Goal: Navigation & Orientation: Find specific page/section

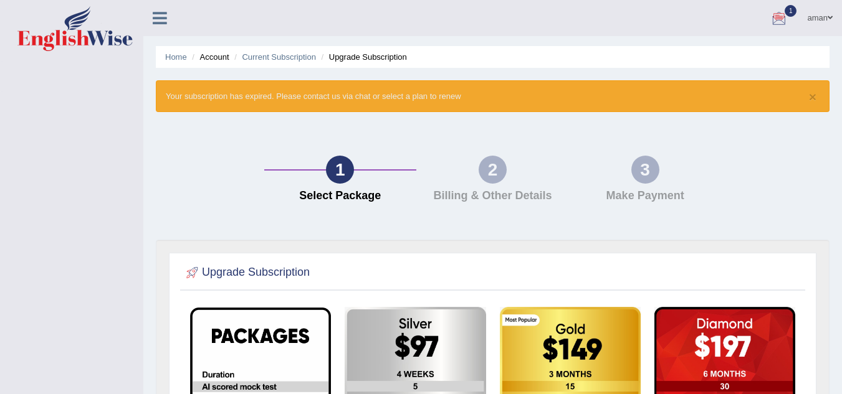
click at [780, 18] on div at bounding box center [779, 18] width 19 height 19
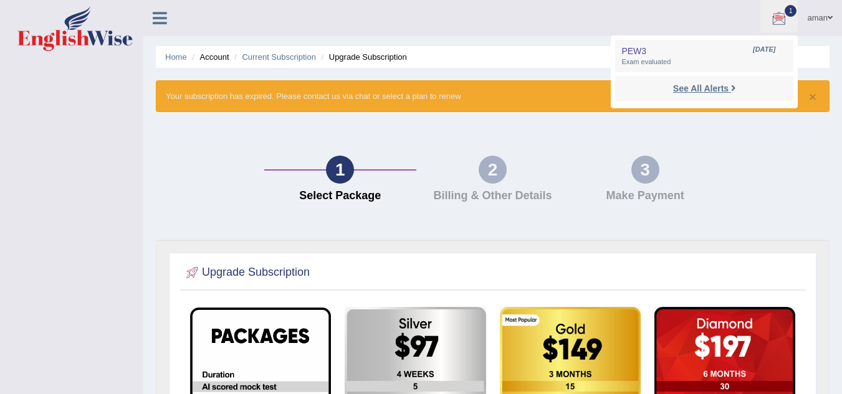
click at [678, 90] on strong "See All Alerts" at bounding box center [700, 89] width 55 height 10
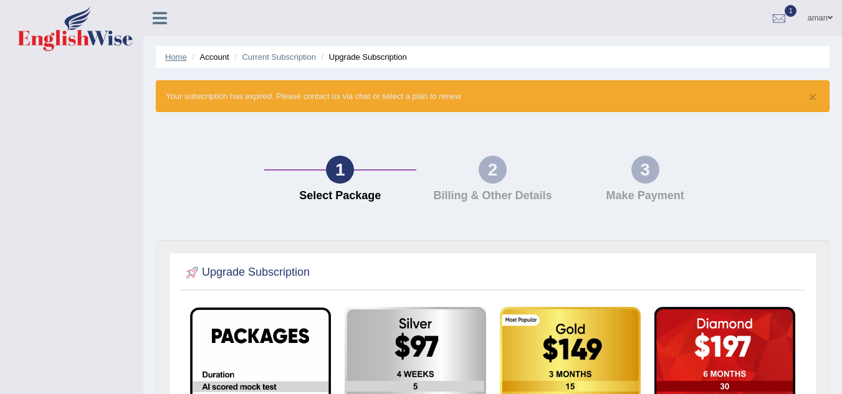
click at [168, 57] on link "Home" at bounding box center [176, 56] width 22 height 9
click at [165, 57] on link "Home" at bounding box center [176, 56] width 22 height 9
click at [163, 20] on icon at bounding box center [160, 18] width 14 height 16
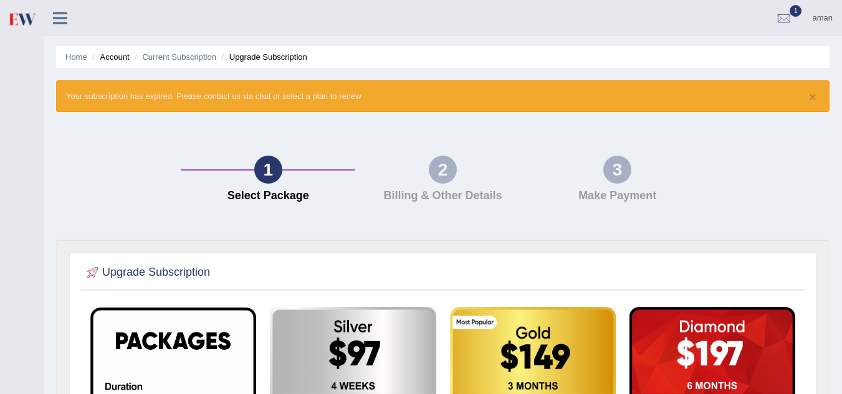
click at [55, 24] on icon at bounding box center [60, 18] width 14 height 16
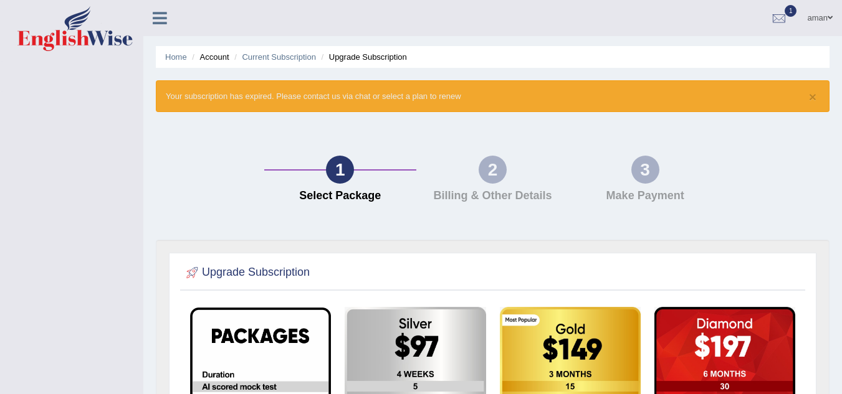
click at [831, 16] on span at bounding box center [830, 18] width 5 height 8
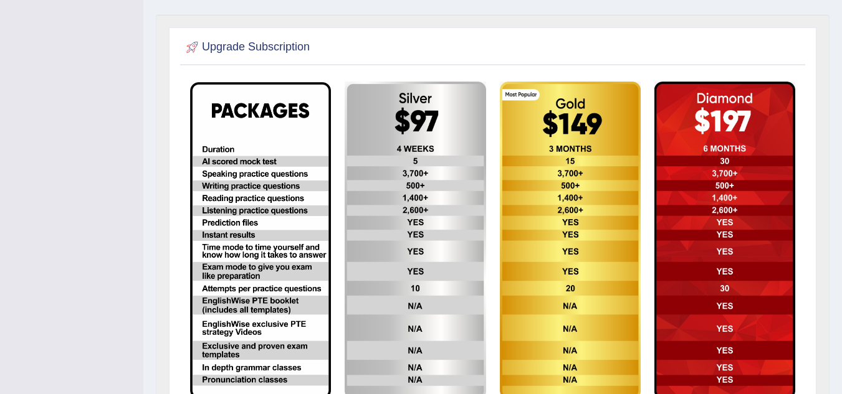
scroll to position [327, 0]
